Goal: Task Accomplishment & Management: Use online tool/utility

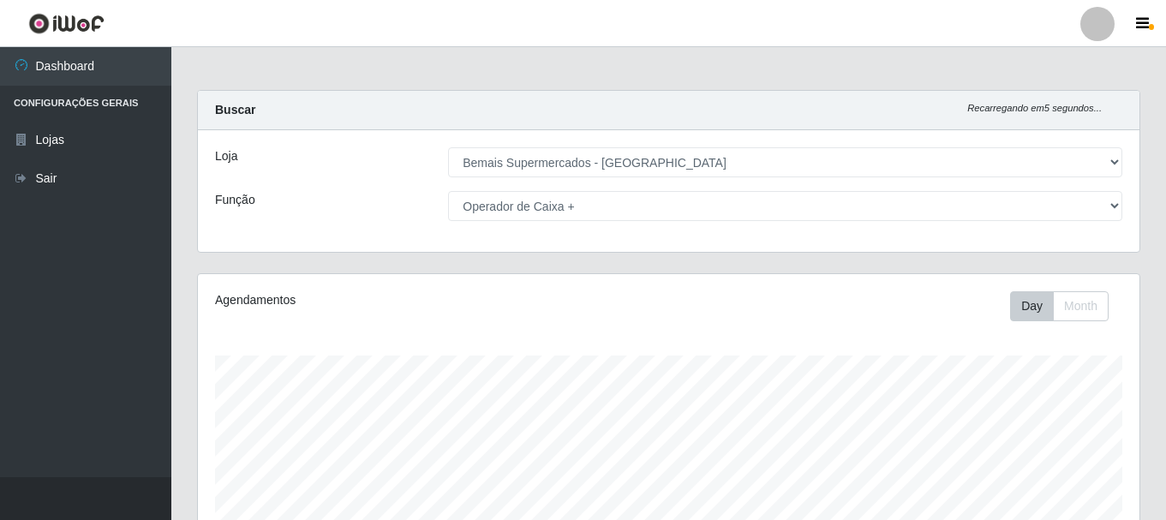
select select "249"
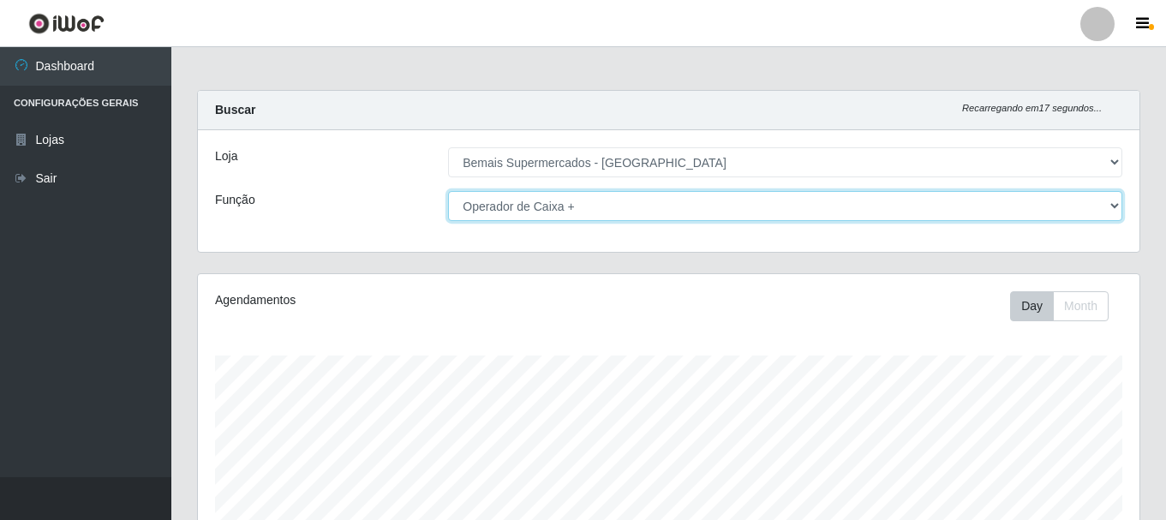
click at [699, 206] on select "[Selecione...] ASG ASG + ASG ++ Auxiliar de Depósito Auxiliar de Depósito + Aux…" at bounding box center [785, 206] width 674 height 30
click at [609, 209] on select "[Selecione...] ASG ASG + ASG ++ Auxiliar de Depósito Auxiliar de Depósito + Aux…" at bounding box center [785, 206] width 674 height 30
click at [608, 209] on select "[Selecione...] ASG ASG + ASG ++ Auxiliar de Depósito Auxiliar de Depósito + Aux…" at bounding box center [785, 206] width 674 height 30
click at [634, 193] on select "[Selecione...] ASG ASG + ASG ++ Auxiliar de Depósito Auxiliar de Depósito + Aux…" at bounding box center [785, 206] width 674 height 30
select select "[Selecione...]"
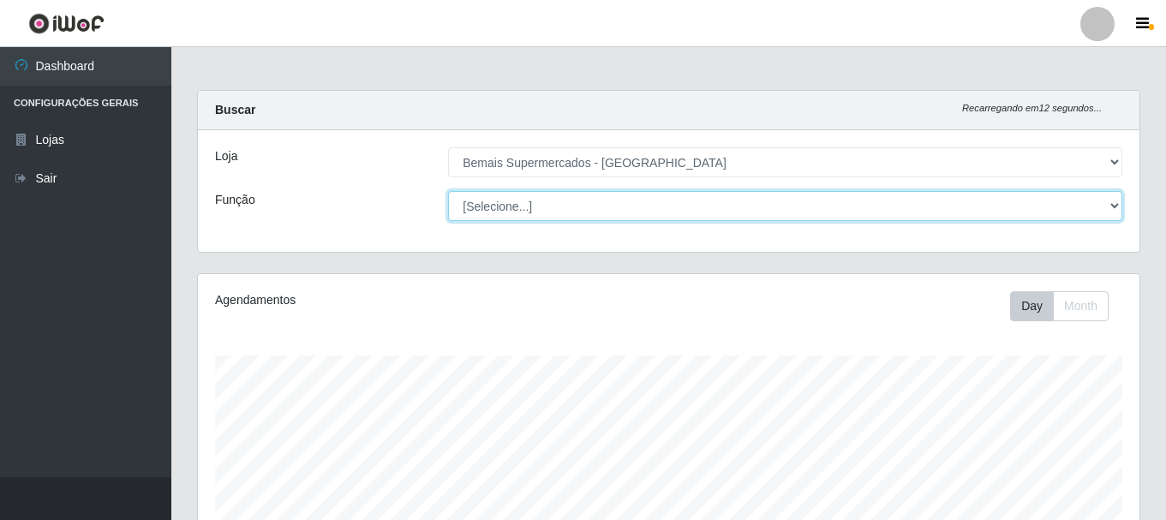
click at [448, 191] on select "[Selecione...] ASG ASG + ASG ++ Auxiliar de Depósito Auxiliar de Depósito + Aux…" at bounding box center [785, 206] width 674 height 30
click at [544, 205] on select "[Selecione...] ASG ASG + ASG ++ Auxiliar de Depósito Auxiliar de Depósito + Aux…" at bounding box center [785, 206] width 674 height 30
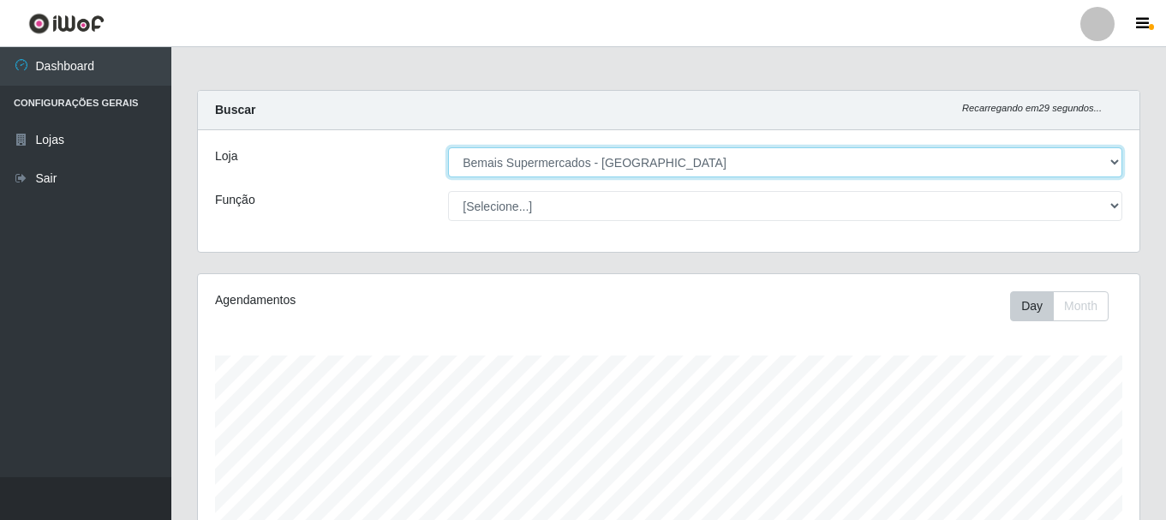
click at [1086, 152] on select "[Selecione...] Bemais Supermercados - [GEOGRAPHIC_DATA]" at bounding box center [785, 162] width 674 height 30
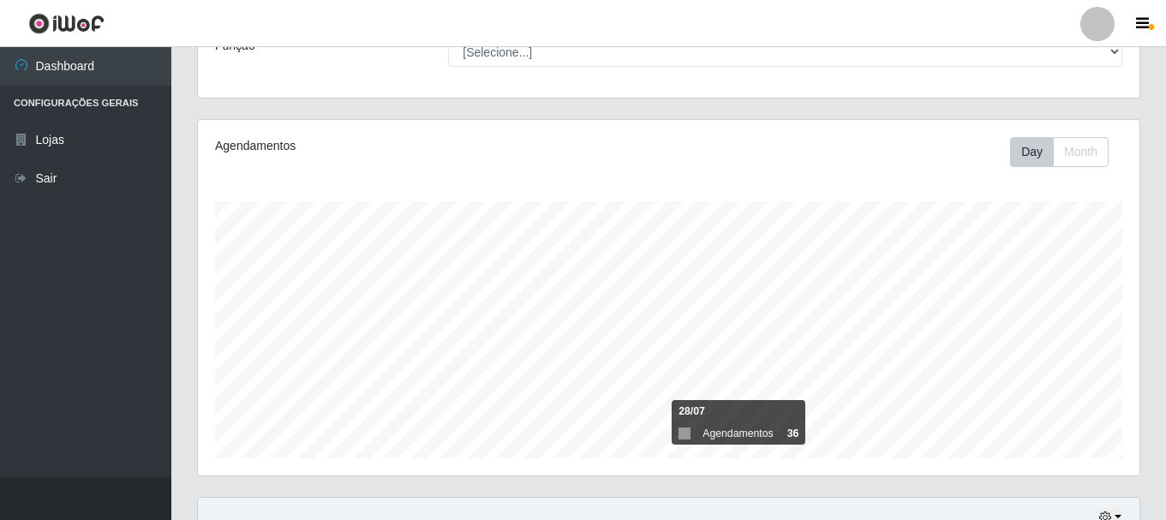
scroll to position [389, 0]
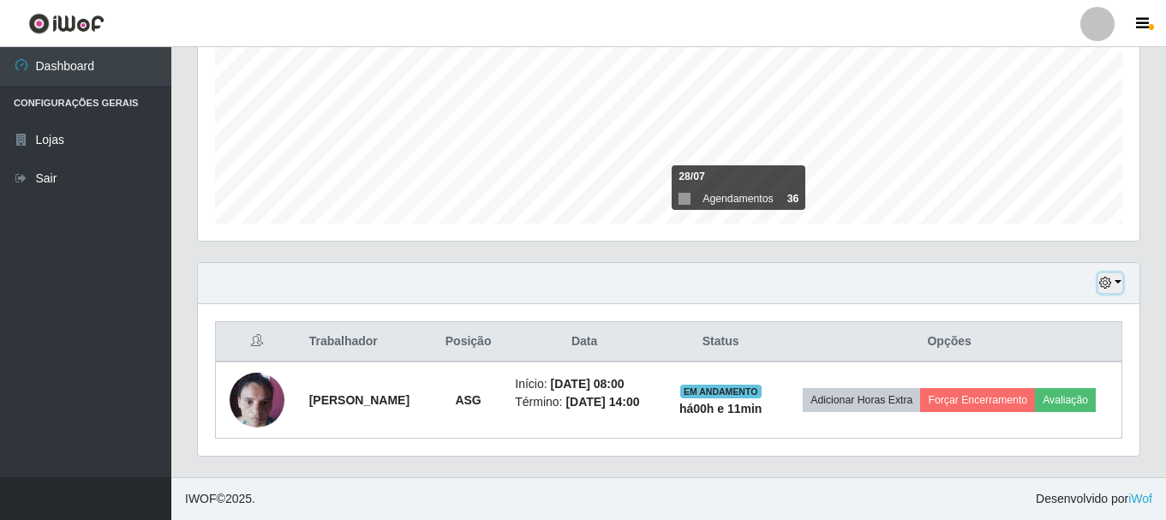
click at [1113, 278] on button "button" at bounding box center [1110, 283] width 24 height 20
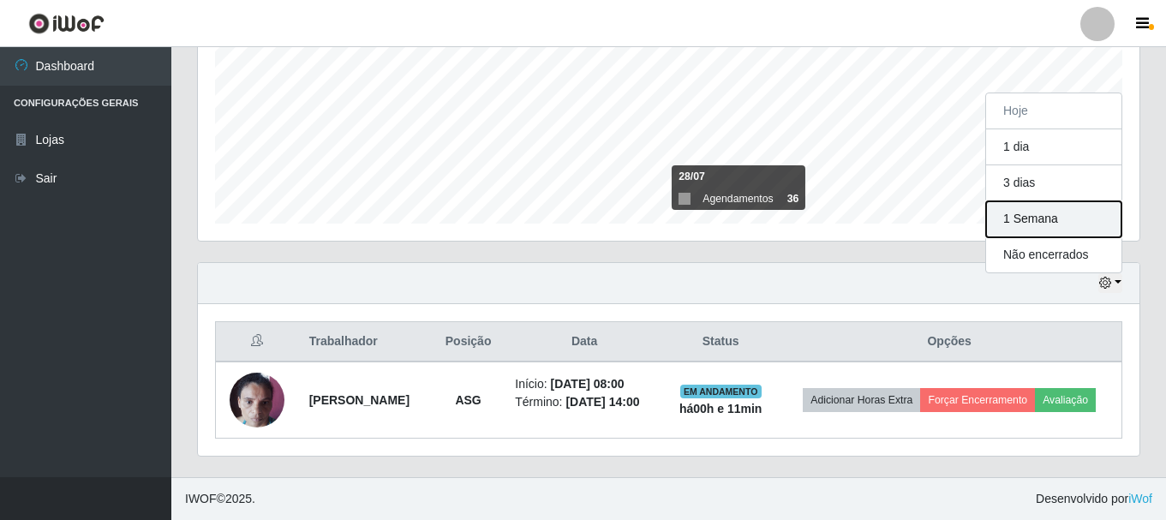
click at [1032, 222] on button "1 Semana" at bounding box center [1053, 219] width 135 height 36
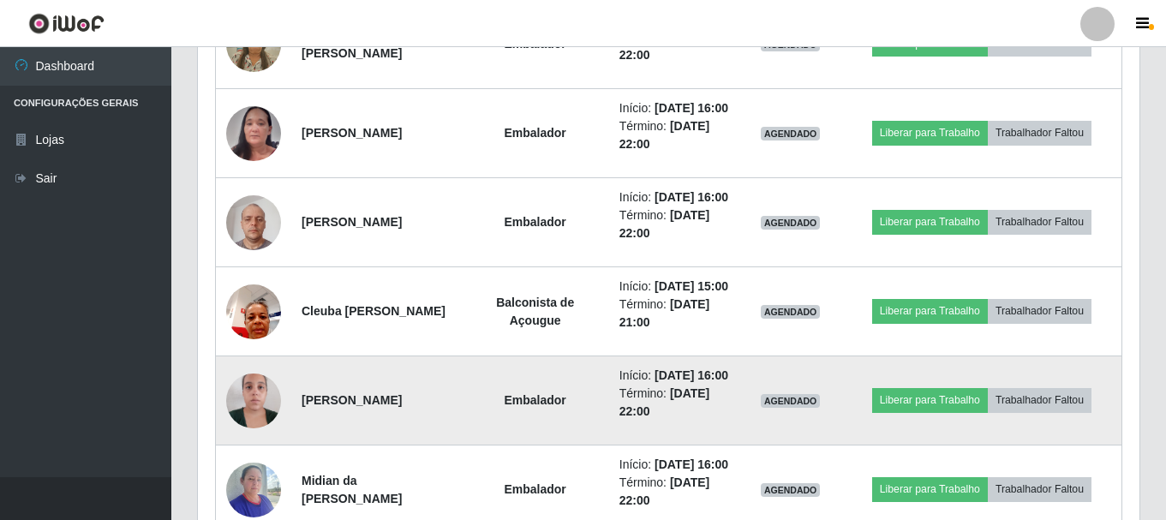
scroll to position [1028, 0]
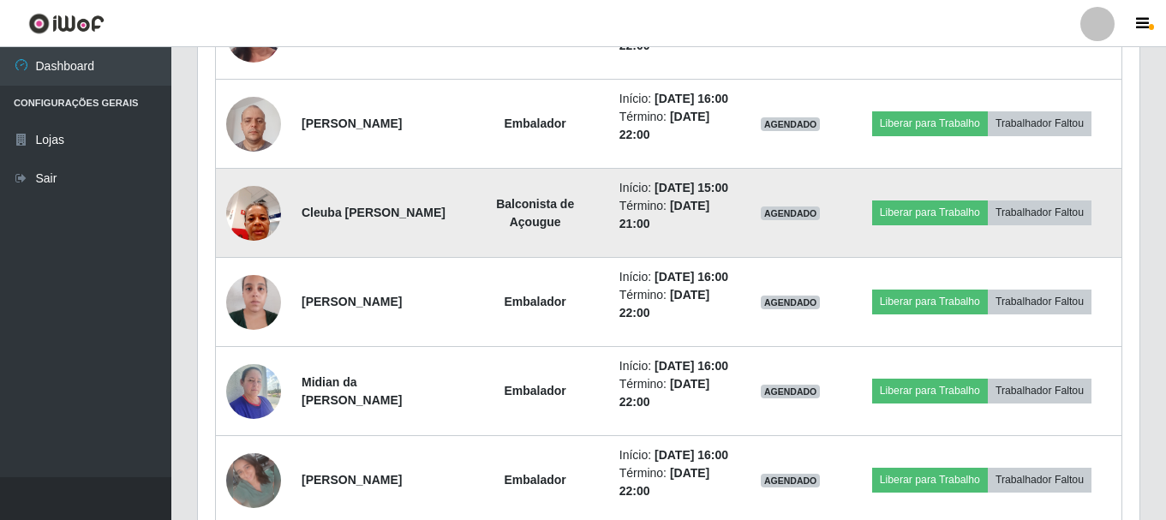
click at [255, 249] on img at bounding box center [253, 212] width 55 height 73
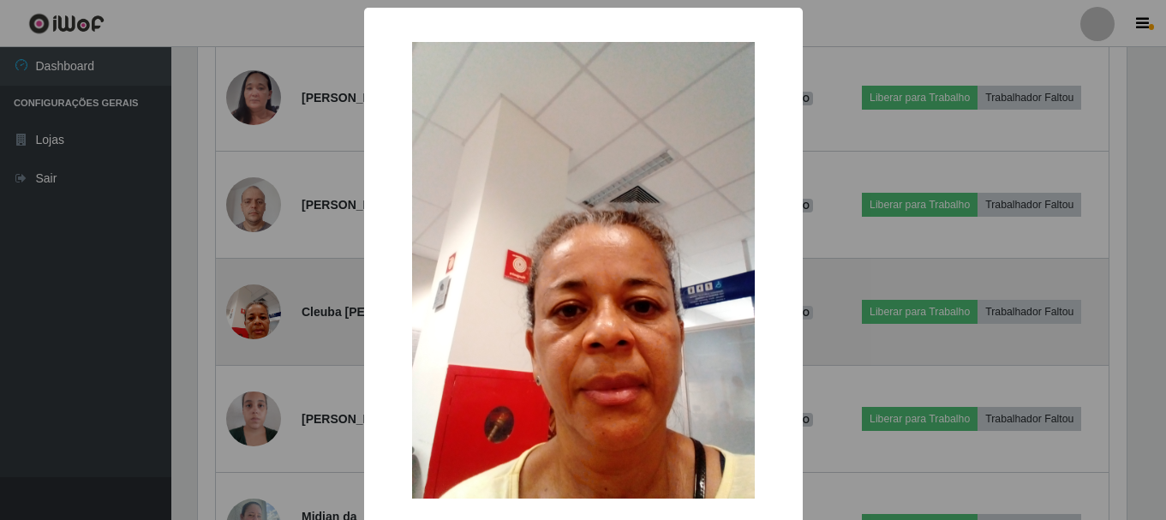
scroll to position [356, 933]
click at [255, 311] on div "× OK Cancel" at bounding box center [585, 260] width 1170 height 520
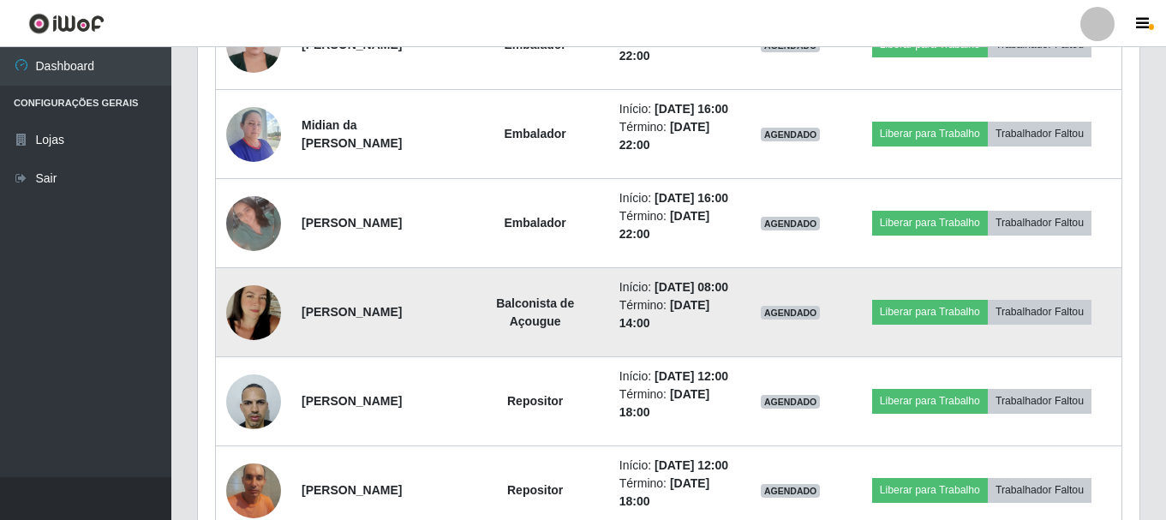
scroll to position [313, 0]
